Goal: Navigation & Orientation: Find specific page/section

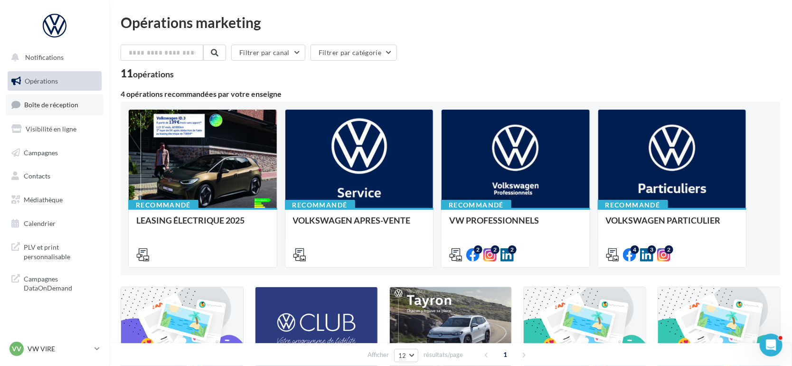
click at [61, 106] on span "Boîte de réception" at bounding box center [51, 105] width 54 height 8
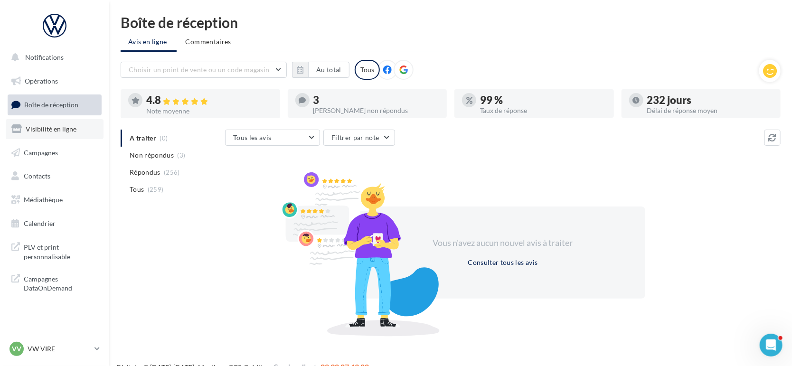
click at [69, 123] on link "Visibilité en ligne" at bounding box center [55, 129] width 98 height 20
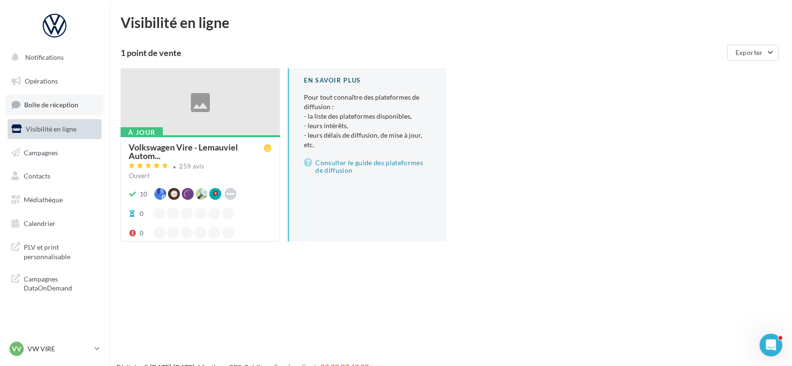
click at [65, 100] on link "Boîte de réception" at bounding box center [55, 104] width 98 height 20
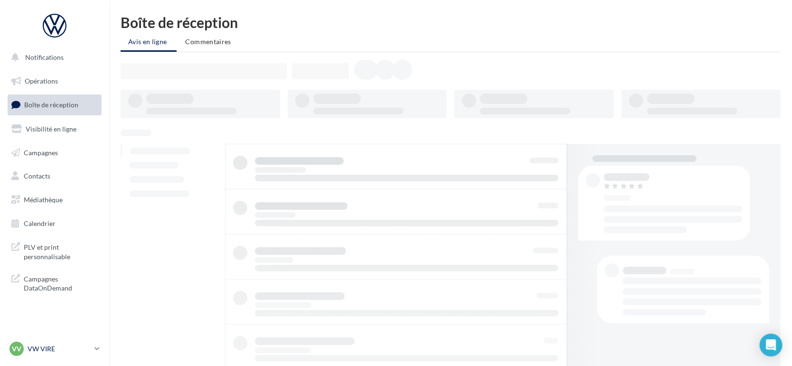
click at [42, 347] on p "VW VIRE" at bounding box center [59, 348] width 63 height 9
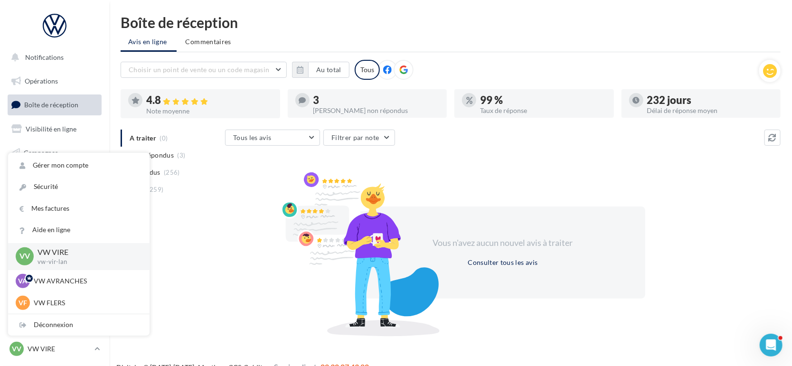
click at [50, 269] on div "VV VW VIRE vw-vir-lan" at bounding box center [78, 256] width 141 height 27
click at [47, 280] on p "VW AVRANCHES" at bounding box center [86, 280] width 104 height 9
